Goal: Check status

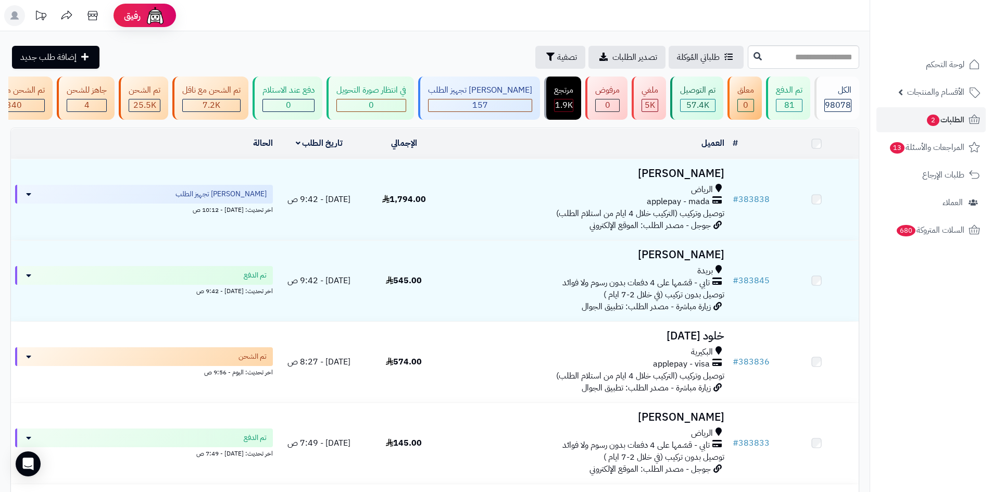
scroll to position [0, 1]
type input "******"
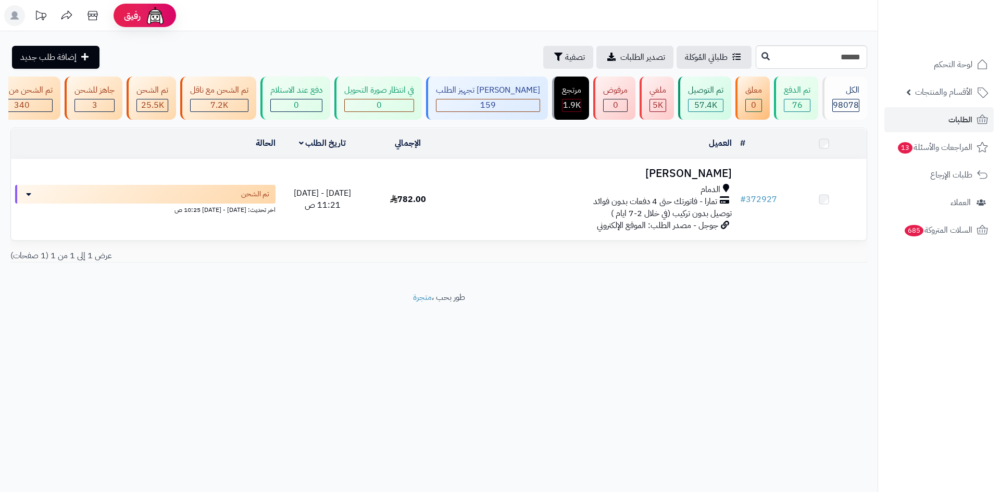
click at [609, 217] on div "الدمام تمارا - فاتورتك حتى 4 دفعات بدون فوائد توصيل بدون تركيب (في خلال 2-7 ايا…" at bounding box center [593, 202] width 277 height 36
